Goal: Task Accomplishment & Management: Manage account settings

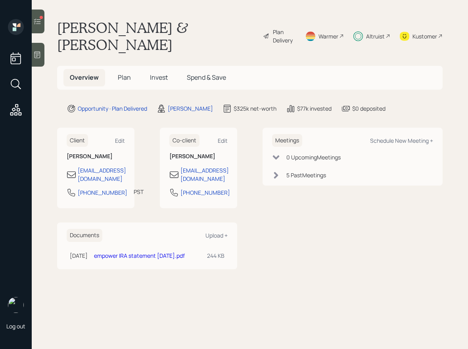
click at [159, 73] on span "Invest" at bounding box center [159, 77] width 18 height 9
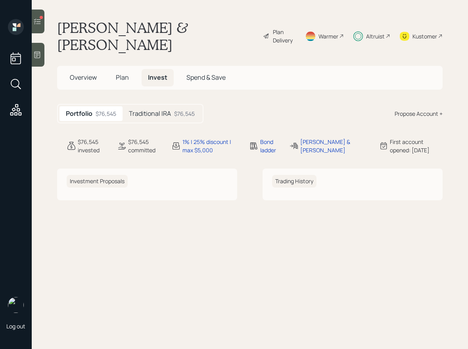
click at [158, 110] on h5 "Traditional IRA" at bounding box center [150, 114] width 42 height 8
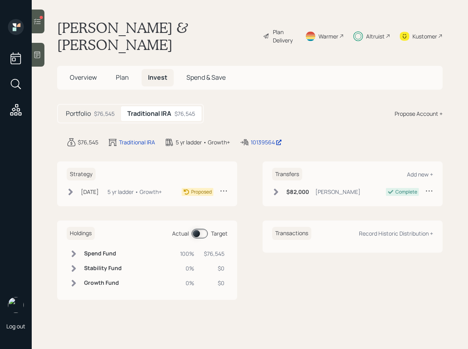
click at [80, 69] on h5 "Overview" at bounding box center [83, 77] width 40 height 17
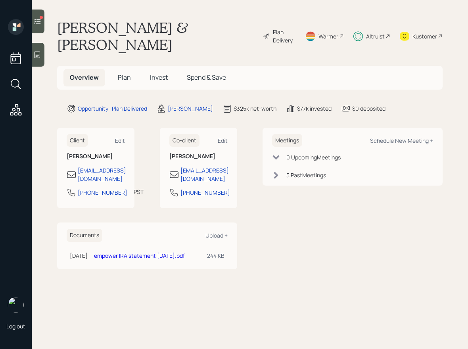
click at [128, 73] on span "Plan" at bounding box center [124, 77] width 13 height 9
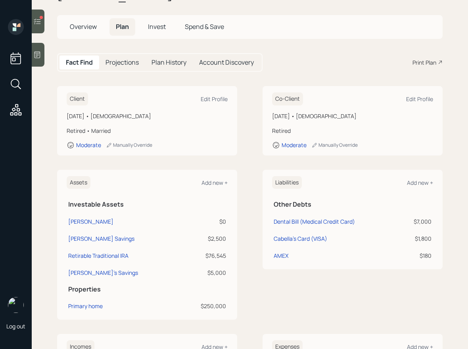
scroll to position [52, 0]
